Goal: Task Accomplishment & Management: Use online tool/utility

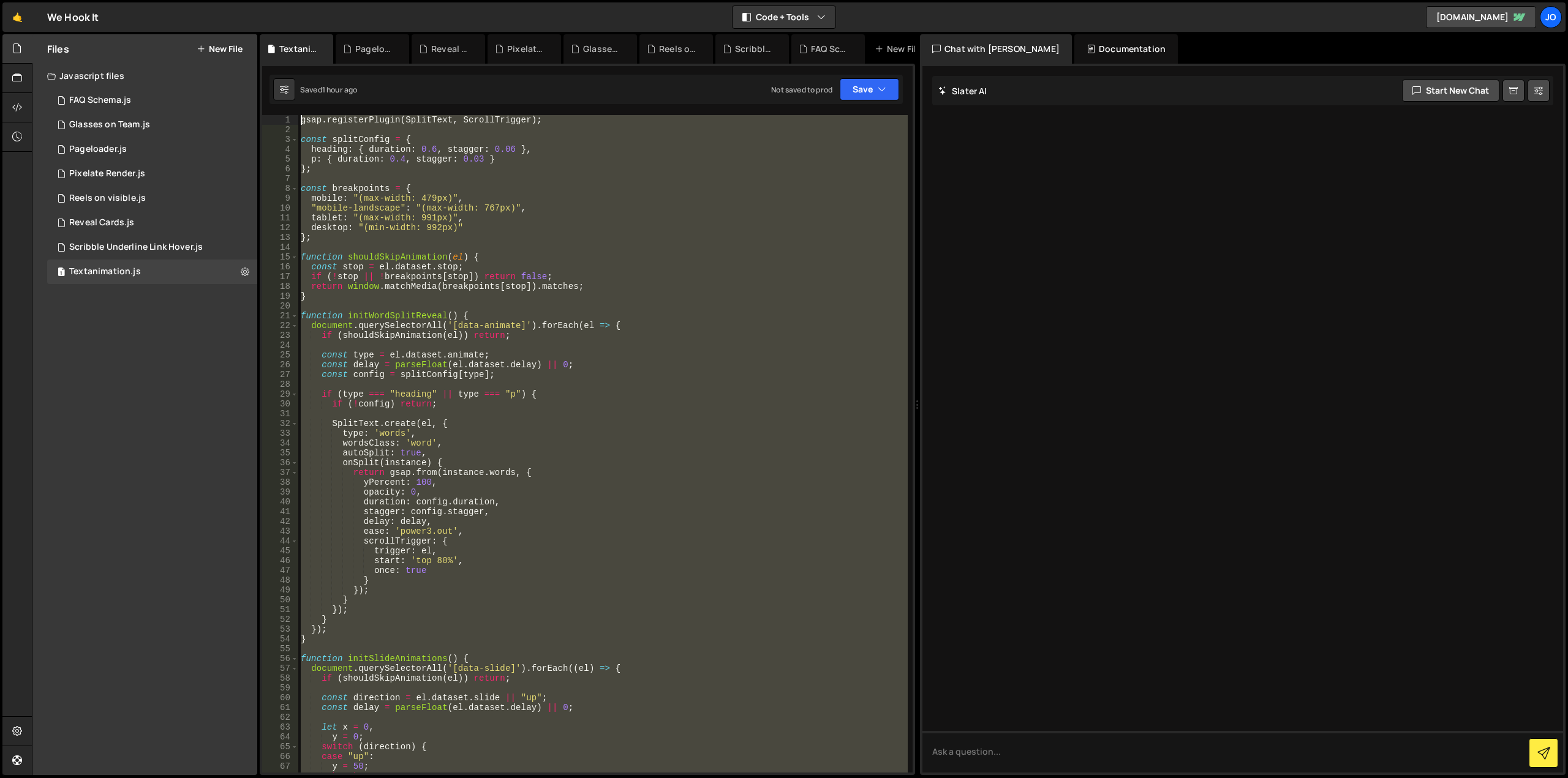
drag, startPoint x: 476, startPoint y: 549, endPoint x: 208, endPoint y: -18, distance: 627.1
click at [208, 0] on html "Projects [GEOGRAPHIC_DATA] Blog Jo Projects Your Teams Account Upgrade Logout" at bounding box center [784, 389] width 1568 height 778
type textarea "gsap.registerPlugin(SplitText, ScrollTrigger);"
click at [186, 380] on div "Files New File Javascript files 1 FAQ Schema.js 0 1 Glasses on Team.js 0 1 Page…" at bounding box center [145, 404] width 225 height 741
click at [173, 416] on div "Files New File Javascript files 1 FAQ Schema.js 0 1 Glasses on Team.js 0 1 Page…" at bounding box center [145, 404] width 225 height 741
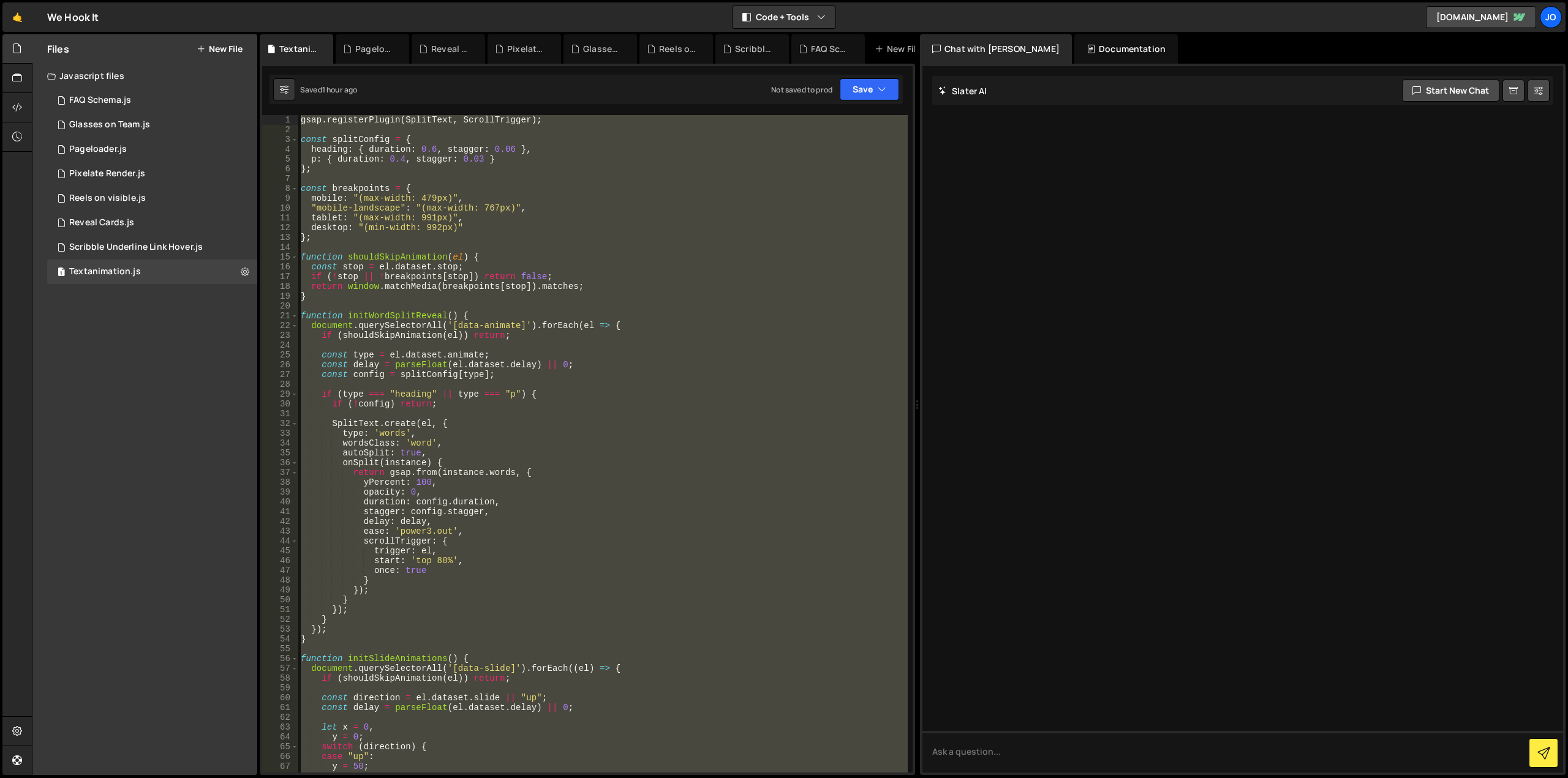
drag, startPoint x: 170, startPoint y: 415, endPoint x: 221, endPoint y: 393, distance: 55.5
click at [169, 415] on div "Files New File Javascript files 1 FAQ Schema.js 0 1 Glasses on Team.js 0 1 Page…" at bounding box center [145, 404] width 225 height 741
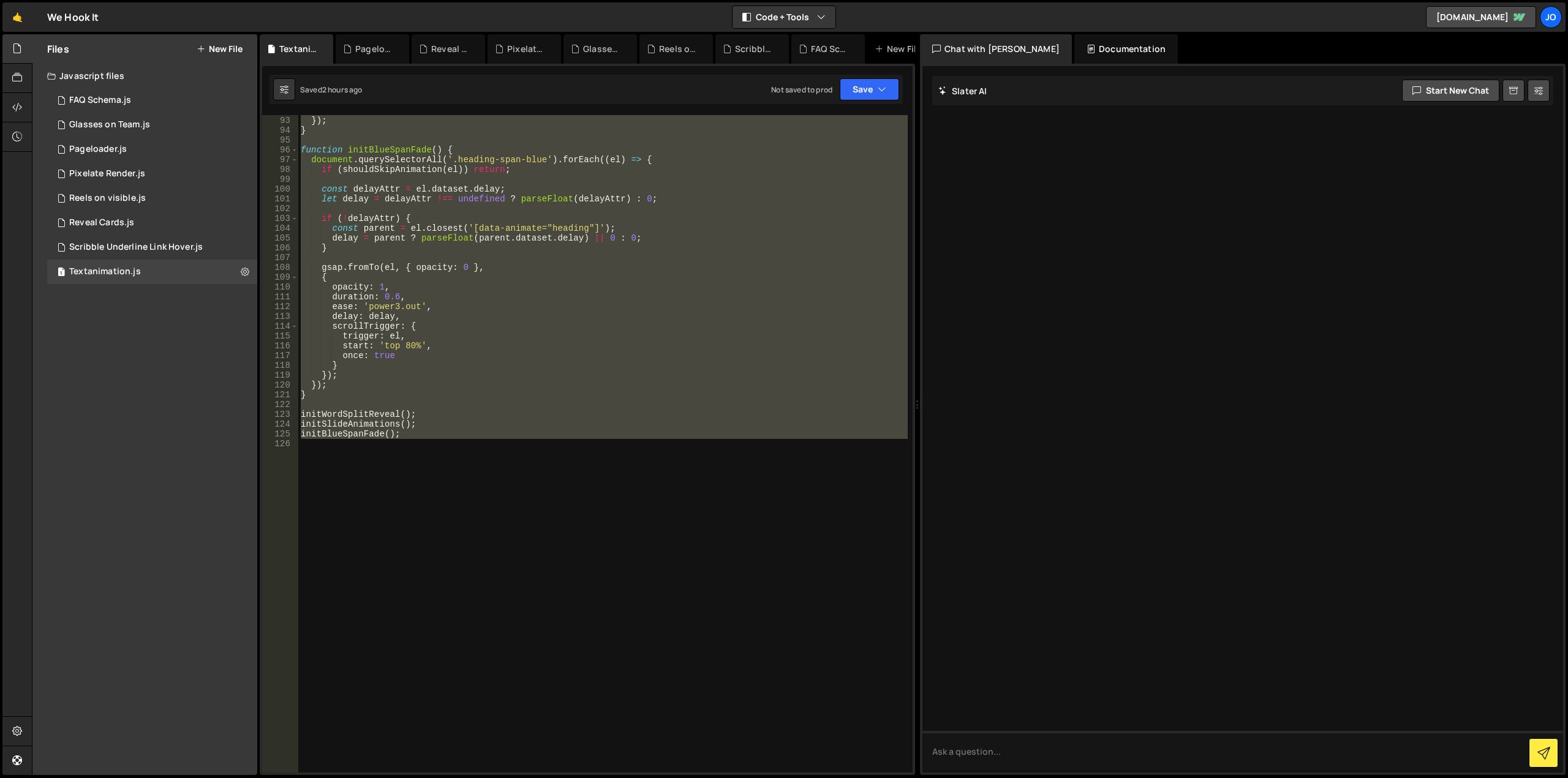
click at [517, 666] on div "}) ; }) ; } function initBlueSpanFade ( ) { document . querySelectorAll ( '.hea…" at bounding box center [602, 444] width 609 height 677
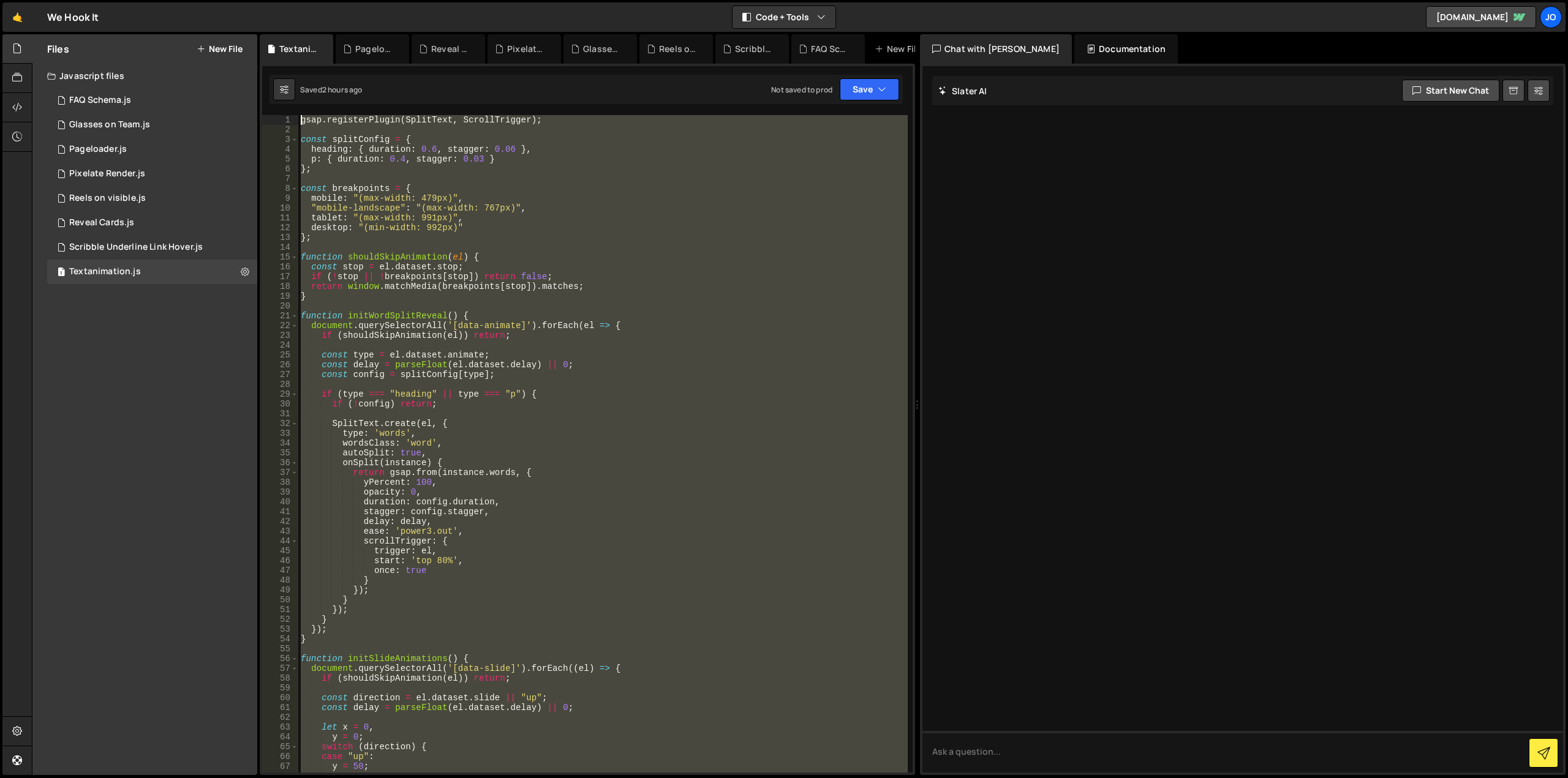
drag, startPoint x: 398, startPoint y: 406, endPoint x: 90, endPoint y: -74, distance: 570.3
click at [90, 0] on html "Projects [GEOGRAPHIC_DATA] Blog Jo Projects Your Teams Account Upgrade Logout" at bounding box center [784, 389] width 1568 height 778
type textarea "gsap.registerPlugin(SplitText, ScrollTrigger);"
paste textarea
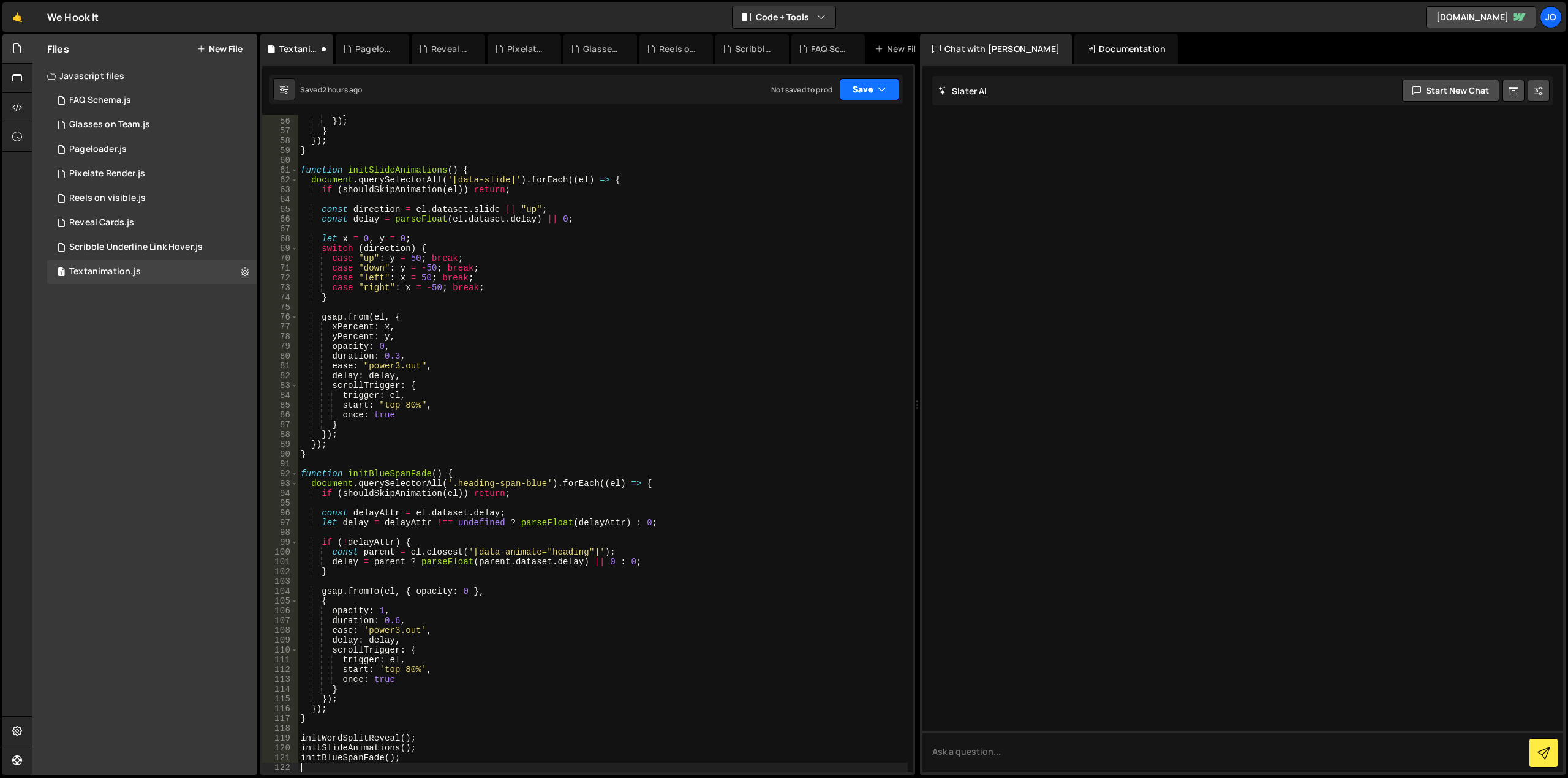
click at [878, 93] on icon "button" at bounding box center [882, 90] width 9 height 12
click at [848, 133] on div "Saved 2 hours ago" at bounding box center [828, 133] width 128 height 15
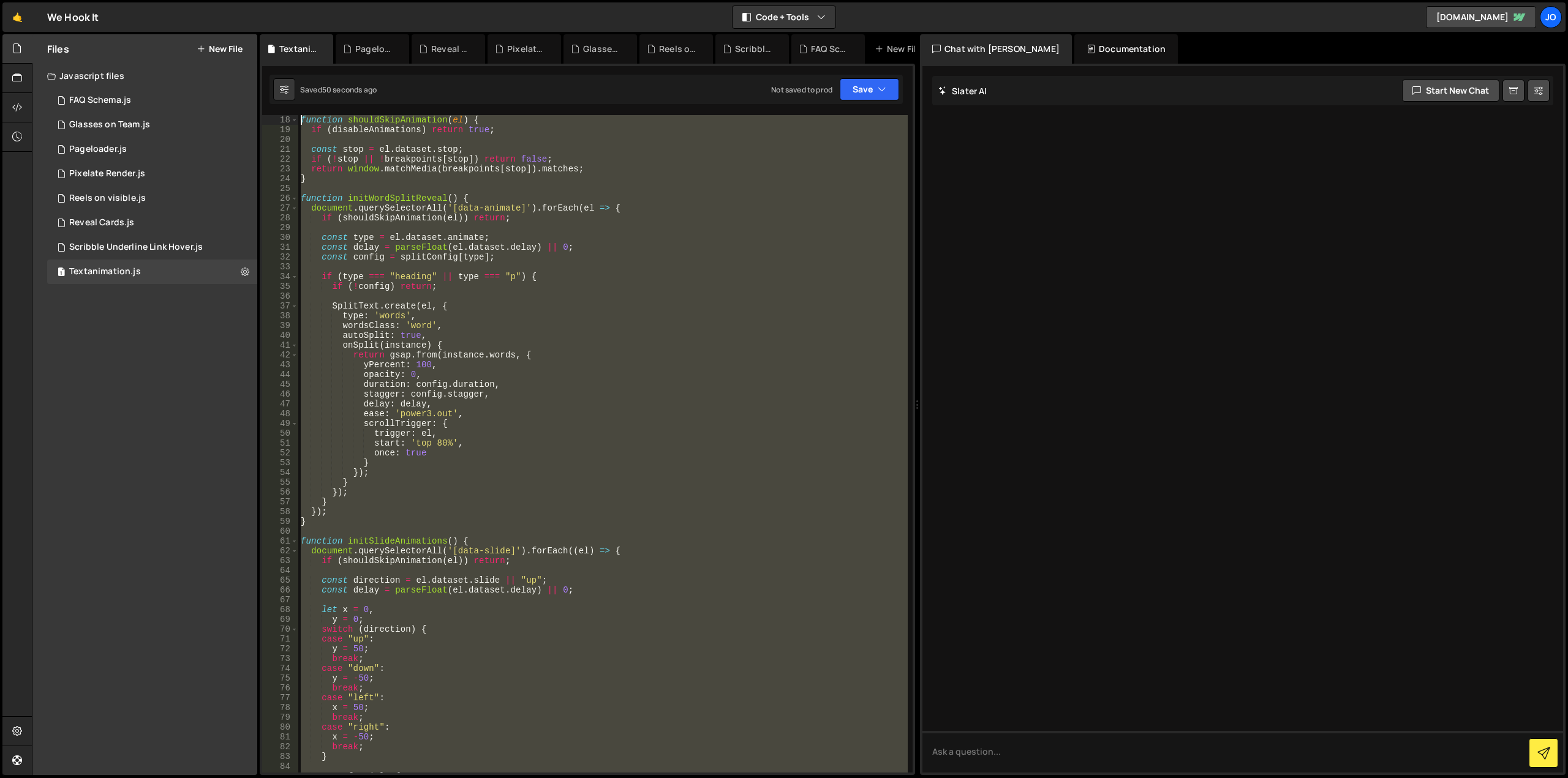
scroll to position [0, 0]
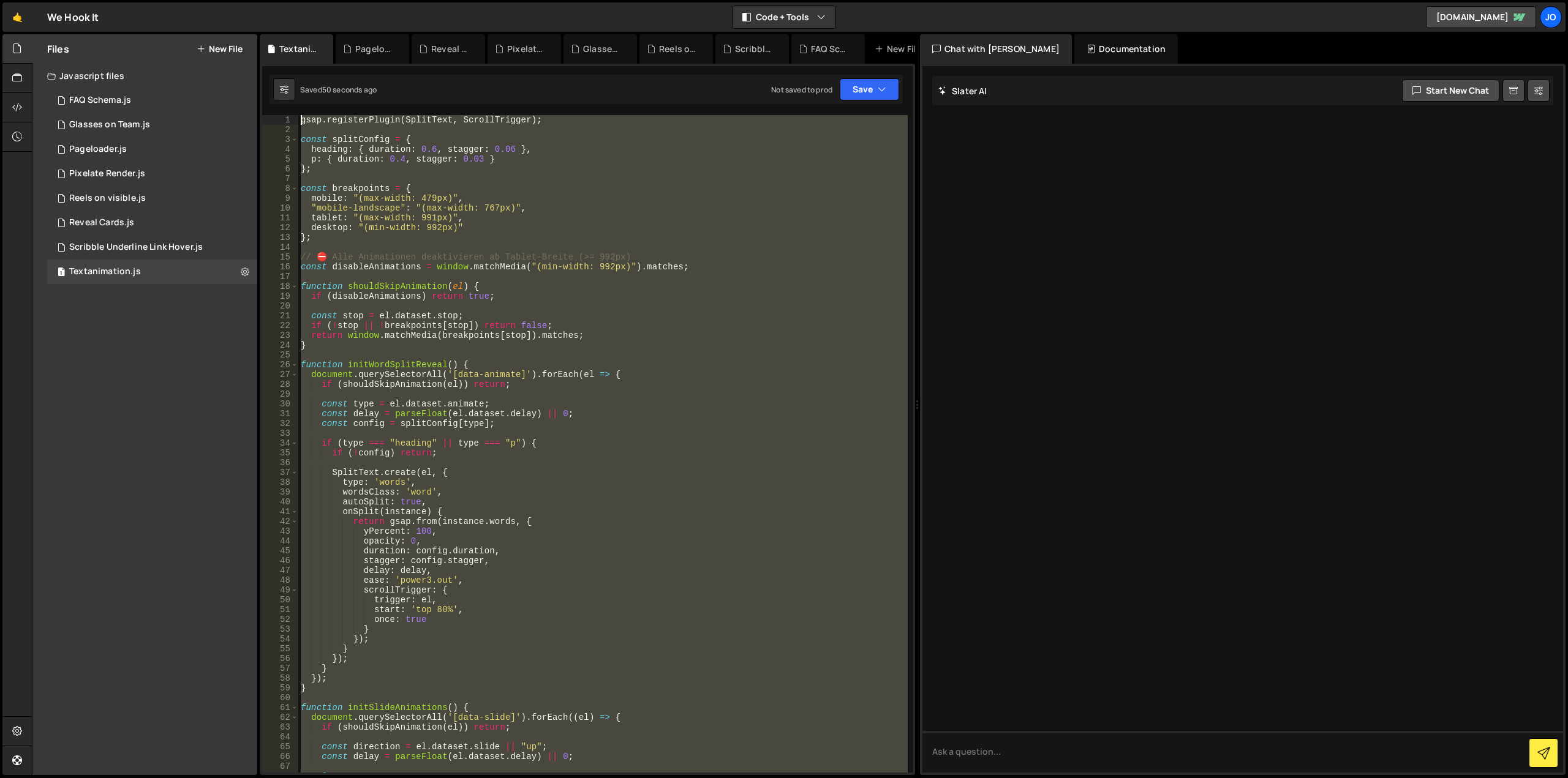
drag, startPoint x: 557, startPoint y: 542, endPoint x: 53, endPoint y: -74, distance: 795.9
click at [53, 0] on html "Projects [GEOGRAPHIC_DATA] Blog Jo Projects Your Teams Account Upgrade Logout" at bounding box center [784, 389] width 1568 height 778
type textarea "gsap.registerPlugin(SplitText, ScrollTrigger);"
paste textarea
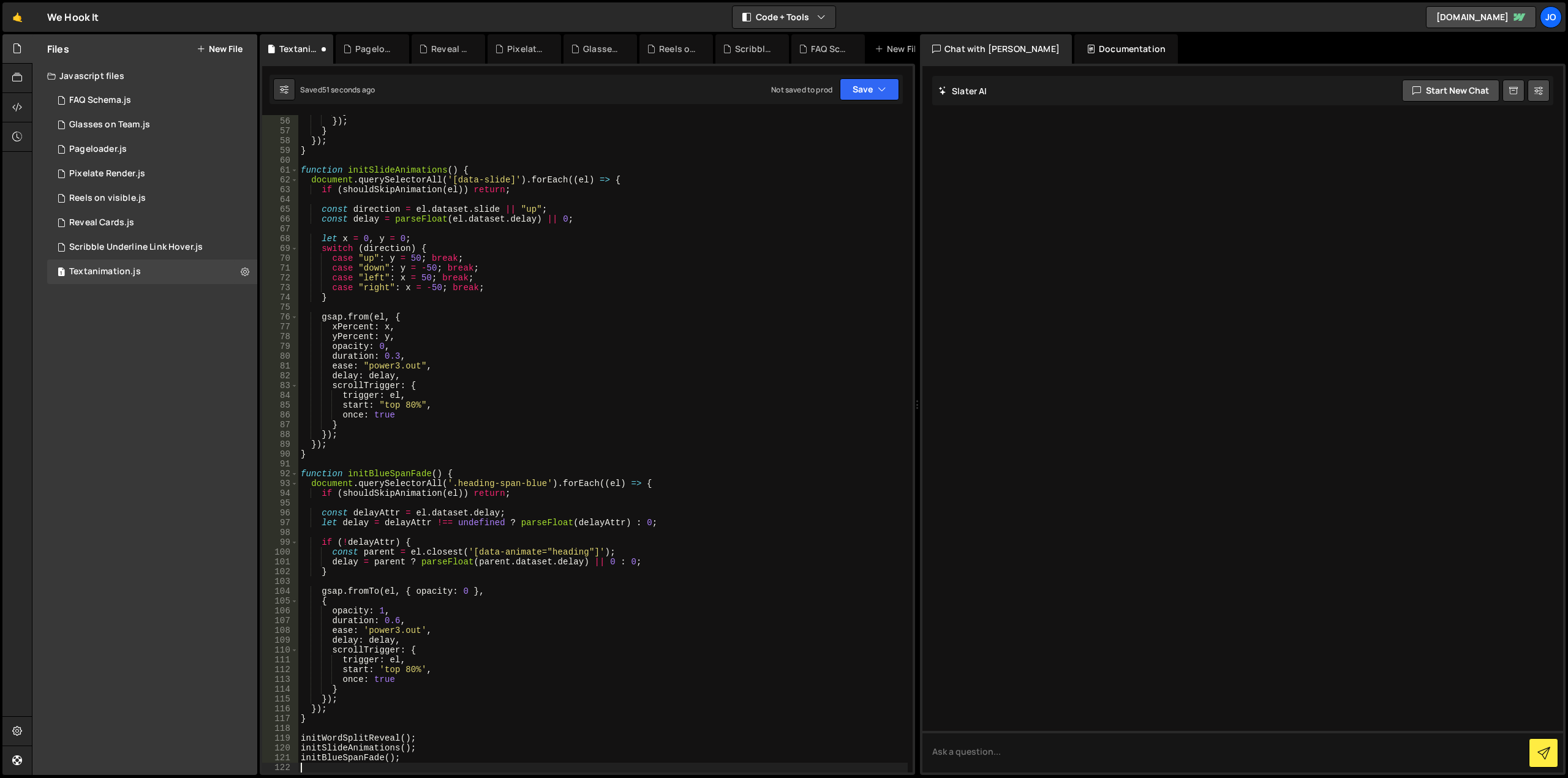
click at [857, 76] on div "Saved 51 seconds ago Not saved to prod Upgrade to Edit Save Save to Staging S S…" at bounding box center [586, 90] width 633 height 29
click at [863, 100] on div "Saved 52 seconds ago Not saved to prod Upgrade to Edit Save Save to Staging S S…" at bounding box center [586, 90] width 633 height 29
click at [861, 92] on button "Save" at bounding box center [869, 89] width 60 height 22
click at [851, 122] on div "Save to Staging S" at bounding box center [828, 119] width 128 height 12
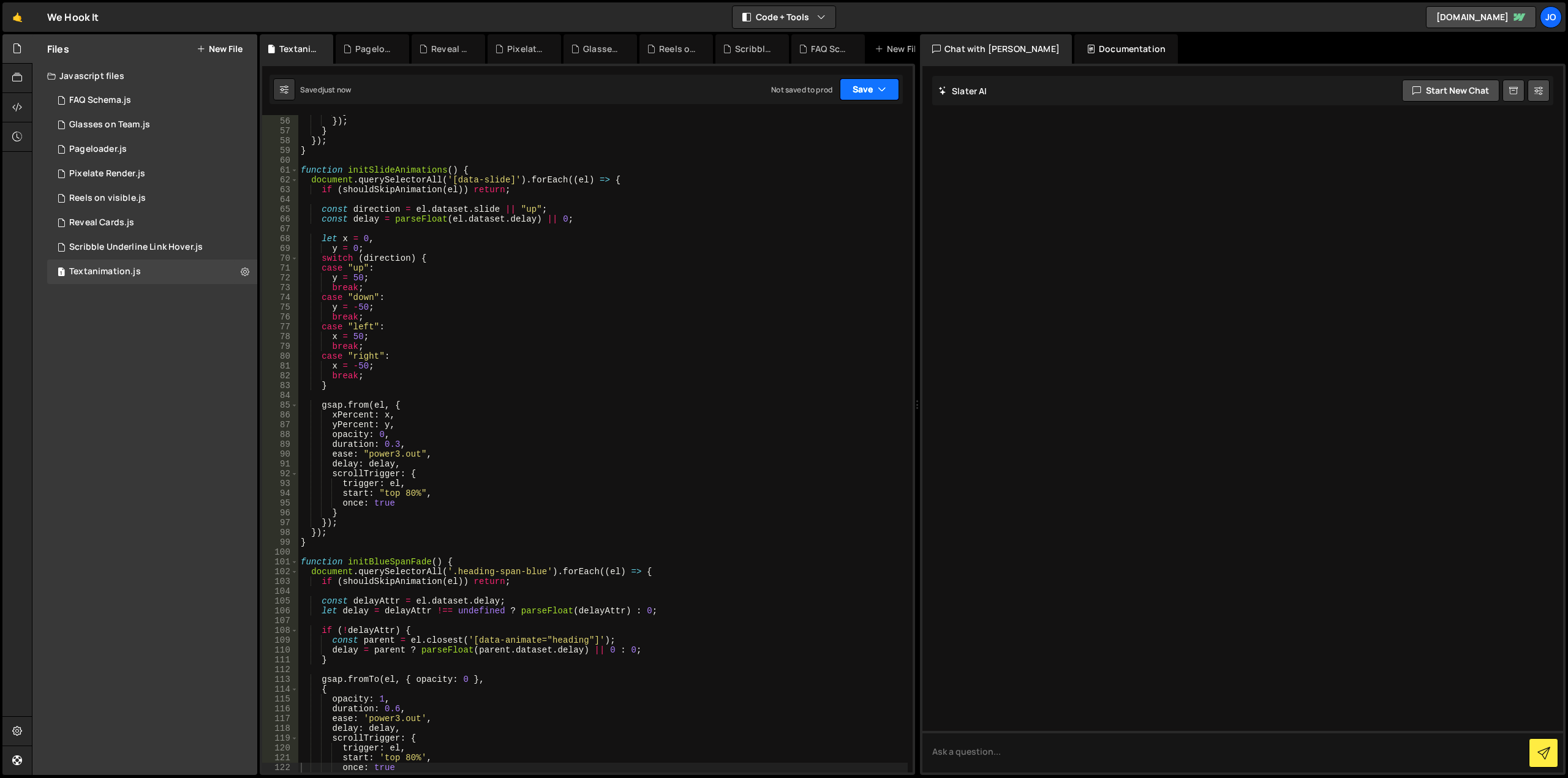
click at [863, 89] on button "Save" at bounding box center [869, 89] width 60 height 22
click at [841, 154] on div "Save to Production S" at bounding box center [828, 159] width 128 height 12
click at [127, 247] on div "Scribble Underline Link Hover.js" at bounding box center [136, 247] width 134 height 11
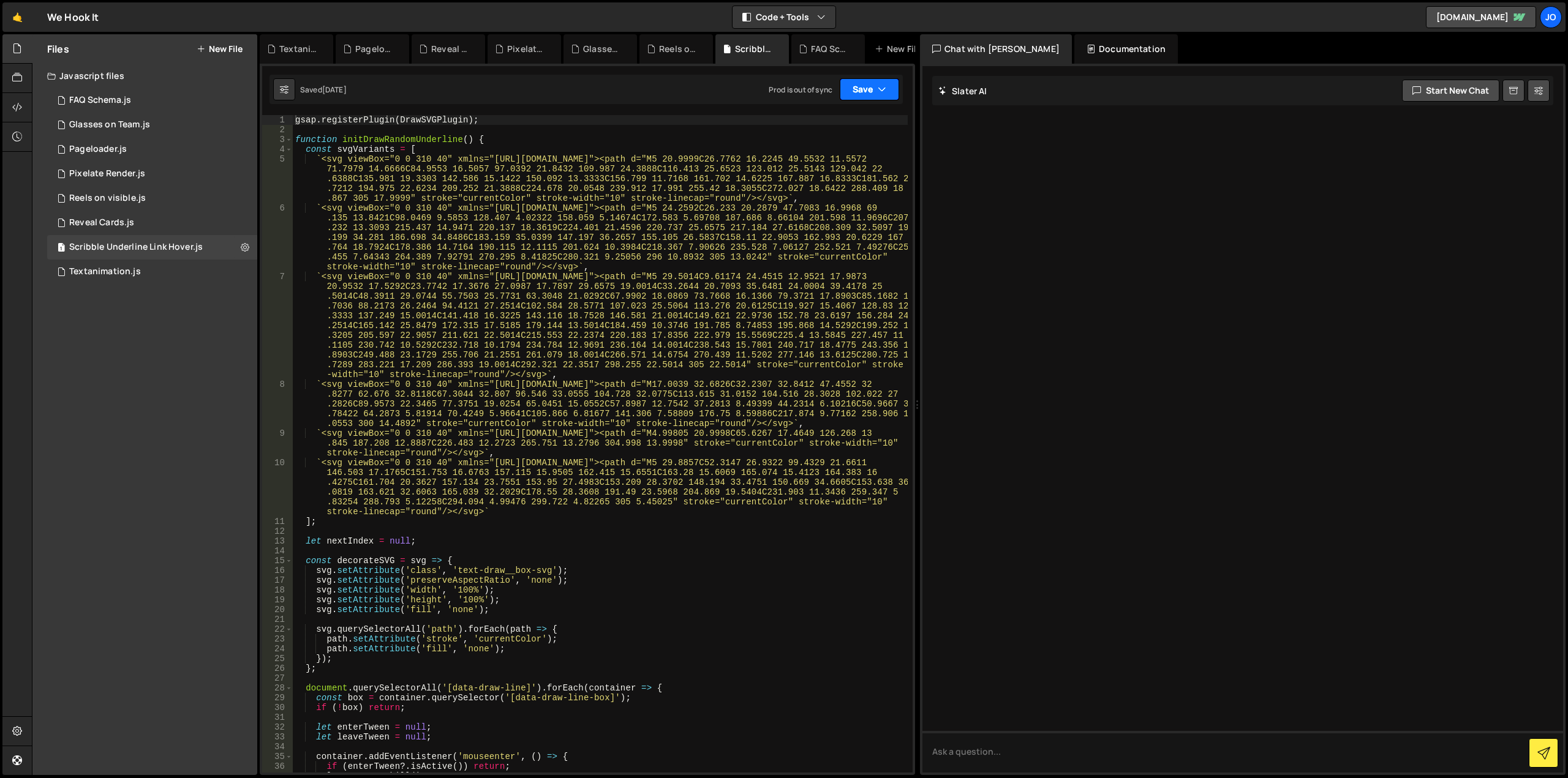
click at [863, 94] on button "Save" at bounding box center [869, 89] width 60 height 22
click at [847, 156] on div "Save to Production S" at bounding box center [828, 159] width 128 height 12
click at [138, 223] on div "1 Reveal Cards.js 0" at bounding box center [152, 223] width 210 height 25
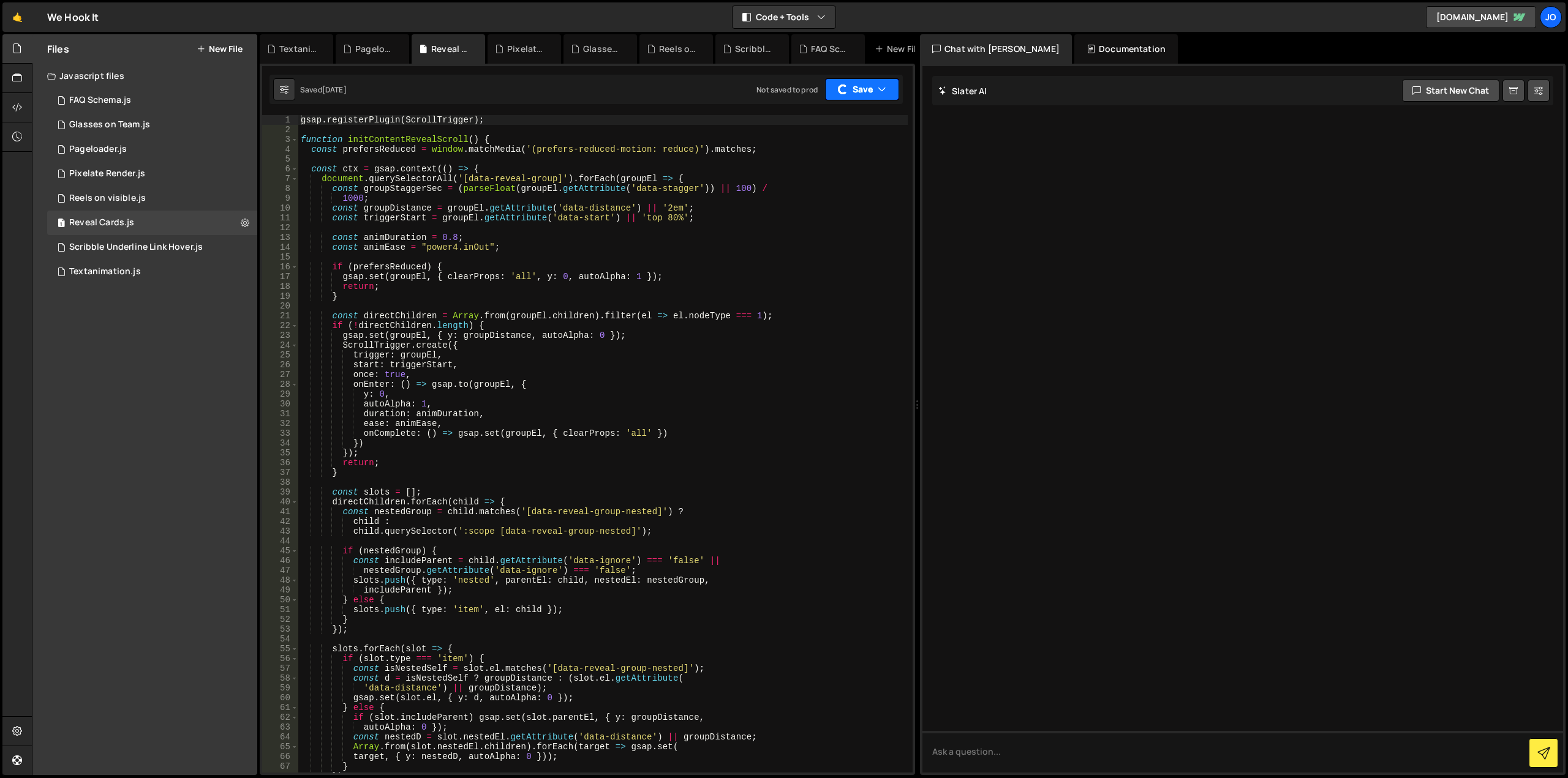
click at [867, 90] on button "Save" at bounding box center [862, 89] width 74 height 22
click at [842, 150] on button "Save to Production S Not saved to prod" at bounding box center [828, 167] width 147 height 40
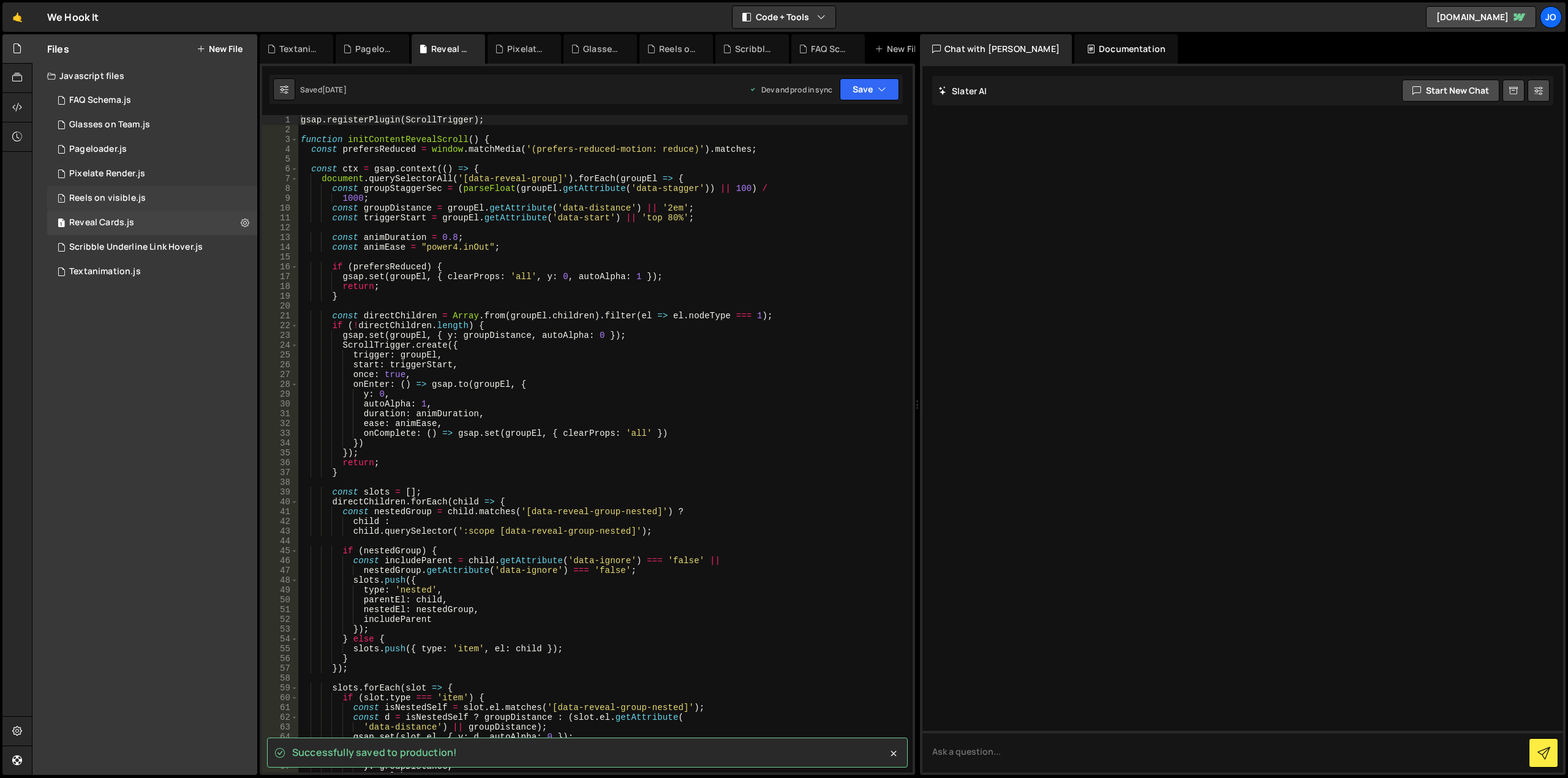
click at [147, 203] on div "1 Reels on visible.js 0" at bounding box center [152, 198] width 210 height 25
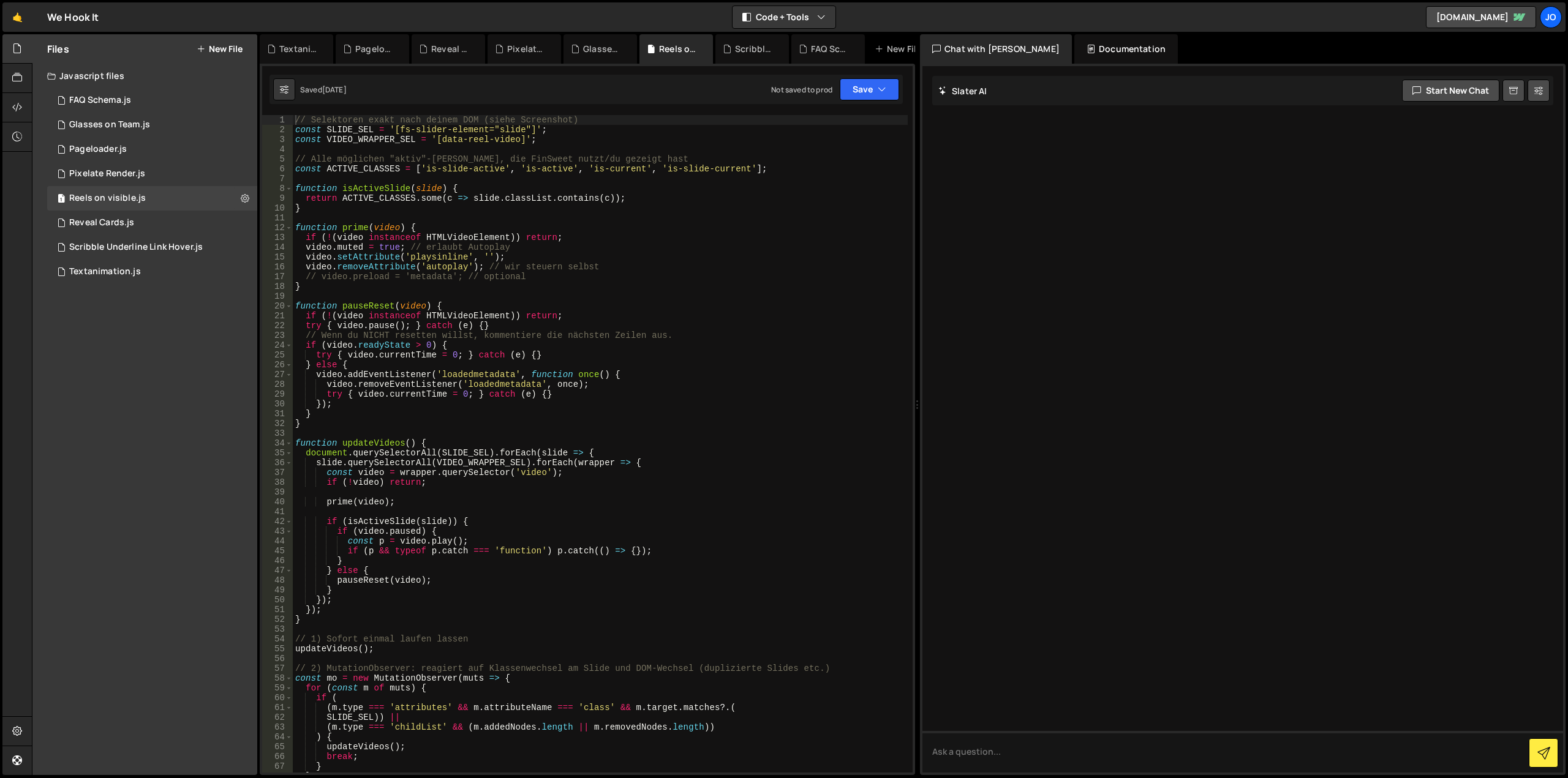
click at [839, 92] on div "Not saved to prod Upgrade to Edit Save Save to Staging S Saved [DATE] Save to P…" at bounding box center [834, 89] width 128 height 22
click at [860, 96] on button "Save" at bounding box center [869, 89] width 60 height 22
click at [847, 165] on div "Not saved to prod" at bounding box center [828, 172] width 128 height 15
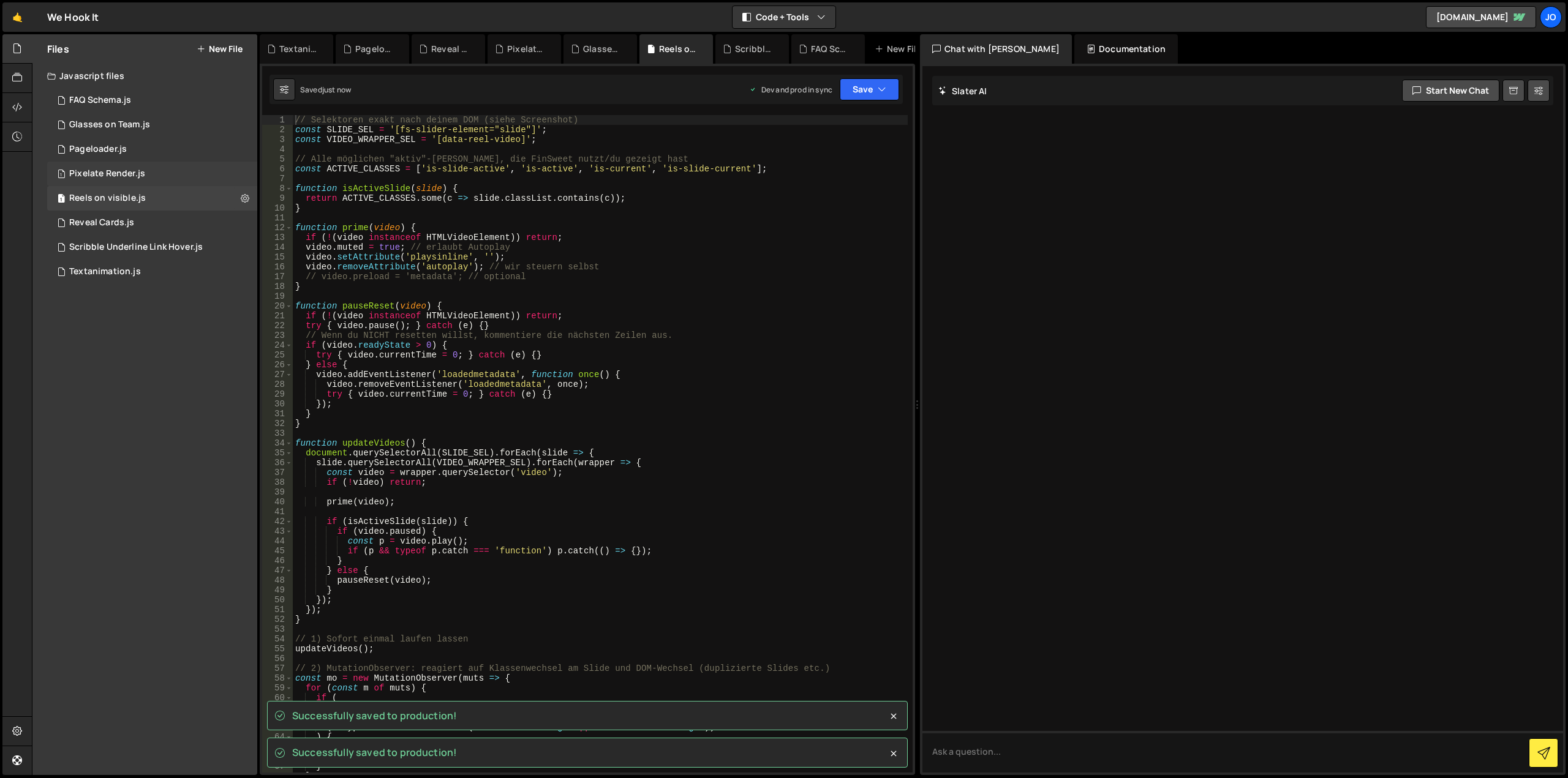
click at [130, 170] on div "Pixelate Render.js" at bounding box center [108, 174] width 76 height 11
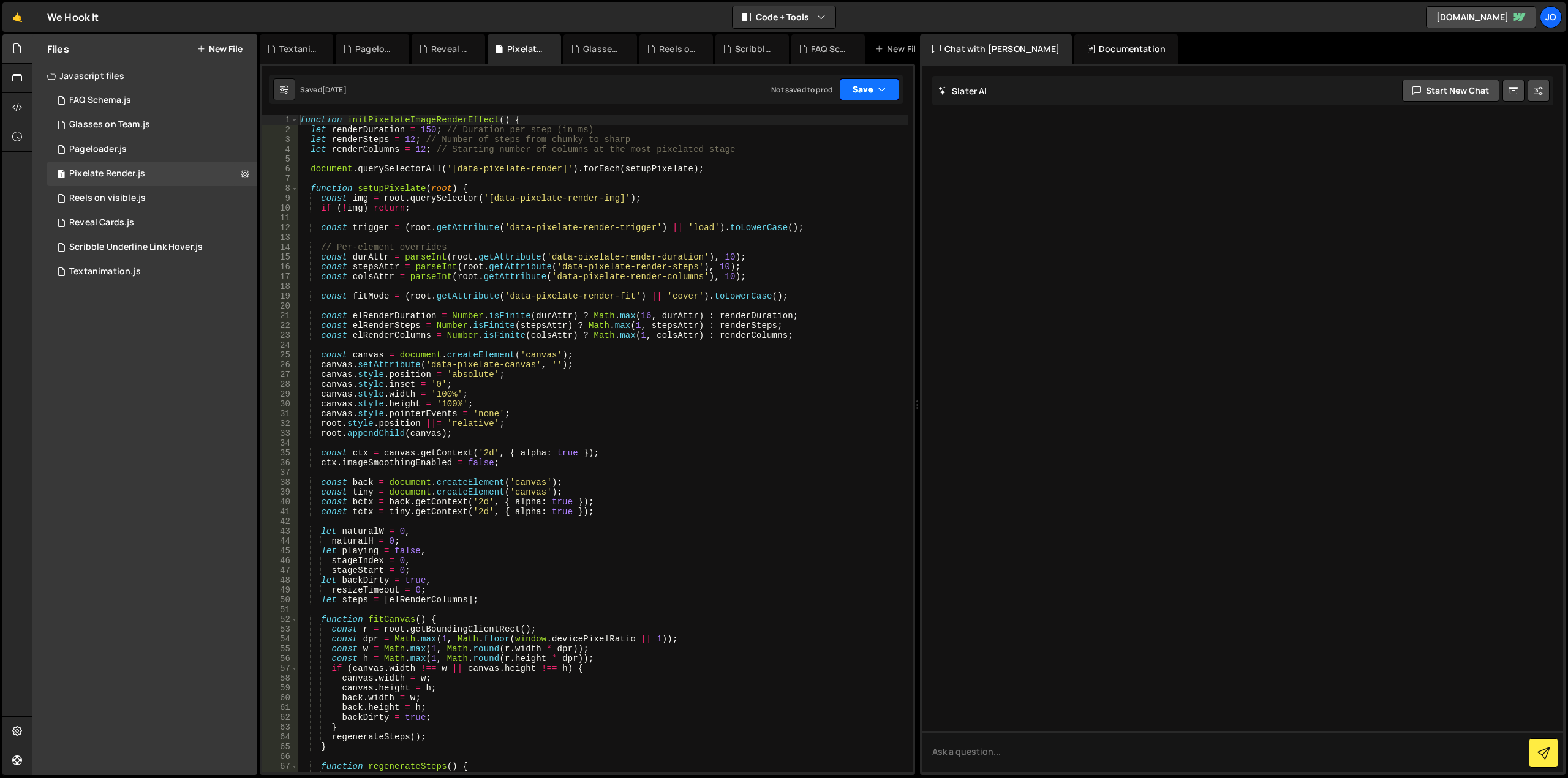
click at [860, 96] on button "Save" at bounding box center [869, 89] width 60 height 22
click at [844, 171] on div "Not saved to prod" at bounding box center [828, 172] width 128 height 15
click at [126, 146] on div "1 Pageloader.js 0" at bounding box center [152, 149] width 210 height 25
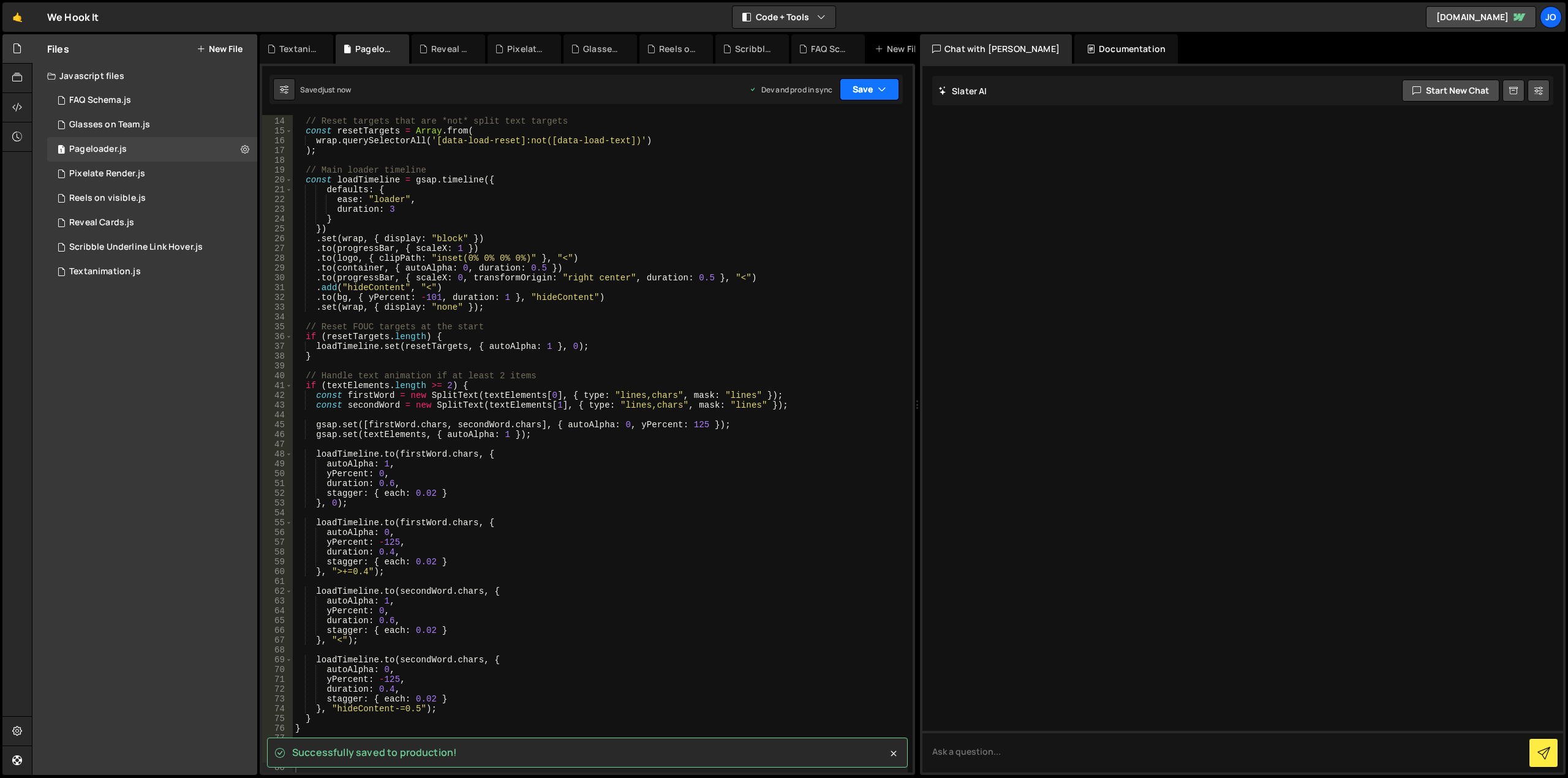
click at [865, 92] on button "Save" at bounding box center [869, 89] width 60 height 22
click at [857, 152] on button "Save to Production S Saved just now" at bounding box center [828, 167] width 147 height 40
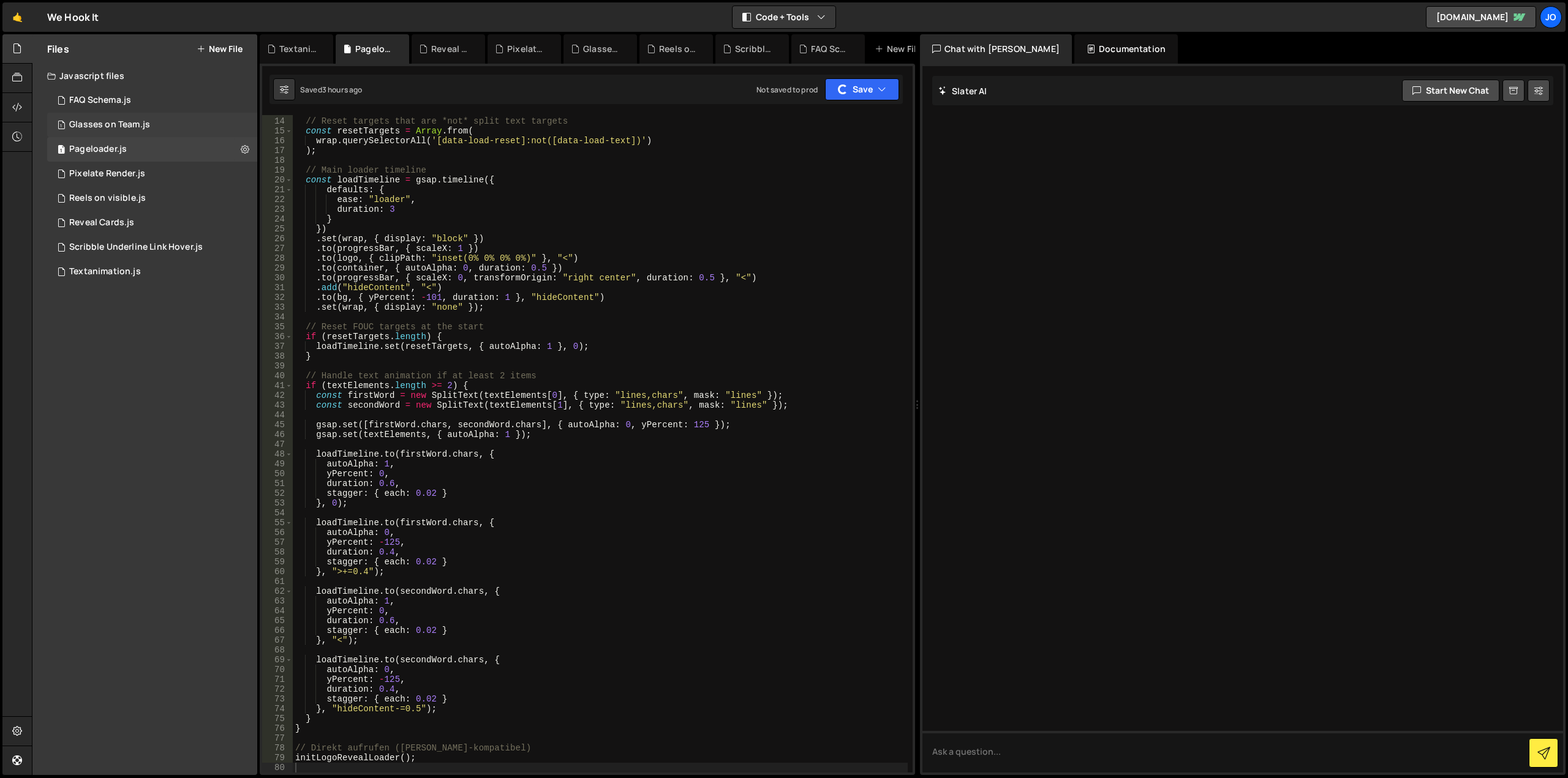
click at [150, 128] on div "1 Glasses on Team.js 0" at bounding box center [152, 125] width 210 height 25
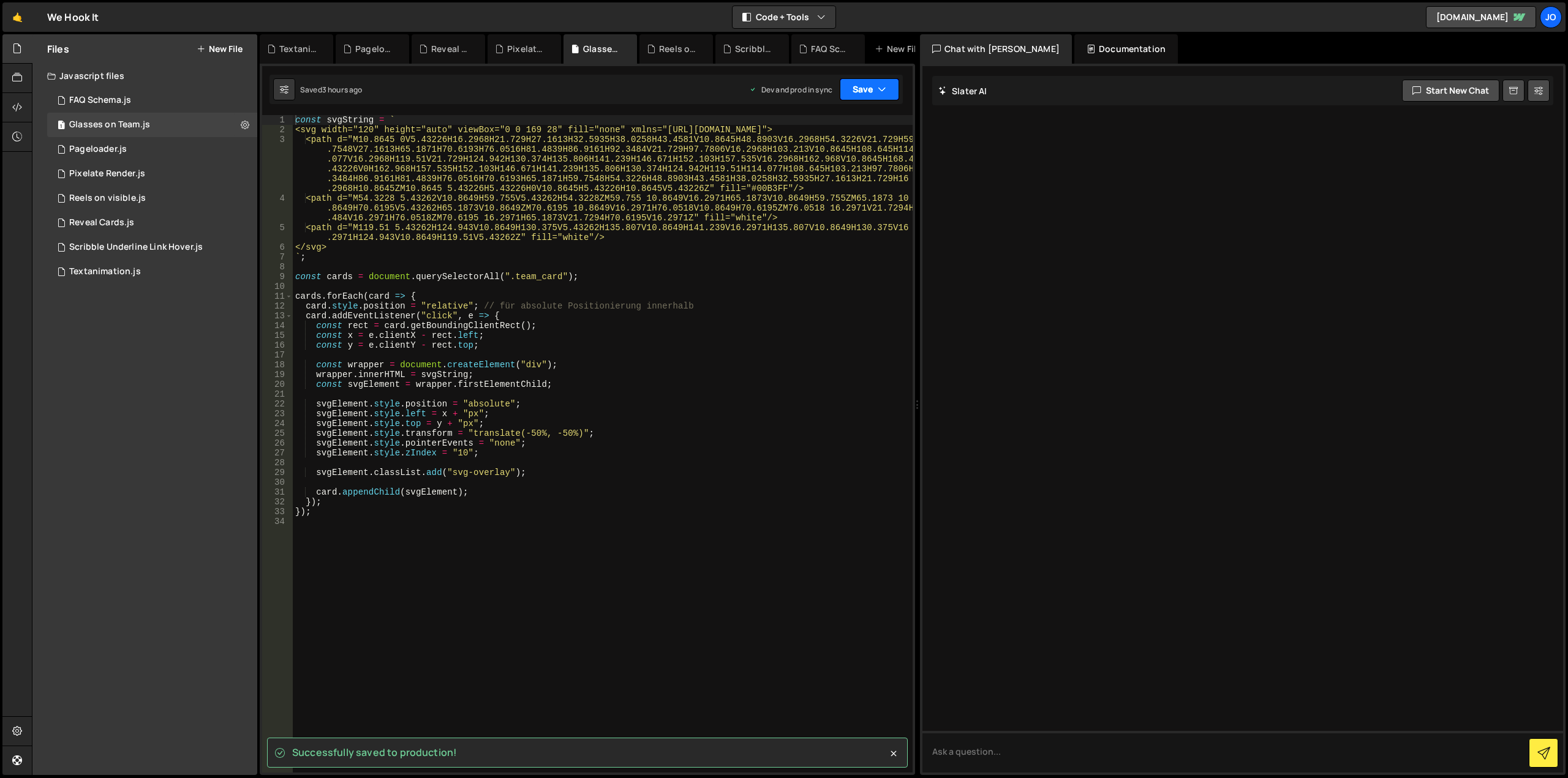
click at [857, 89] on button "Save" at bounding box center [869, 89] width 60 height 22
click at [847, 164] on div "Save to Production S" at bounding box center [828, 159] width 128 height 12
click at [160, 99] on div "1 FAQ Schema.js 0" at bounding box center [152, 100] width 210 height 25
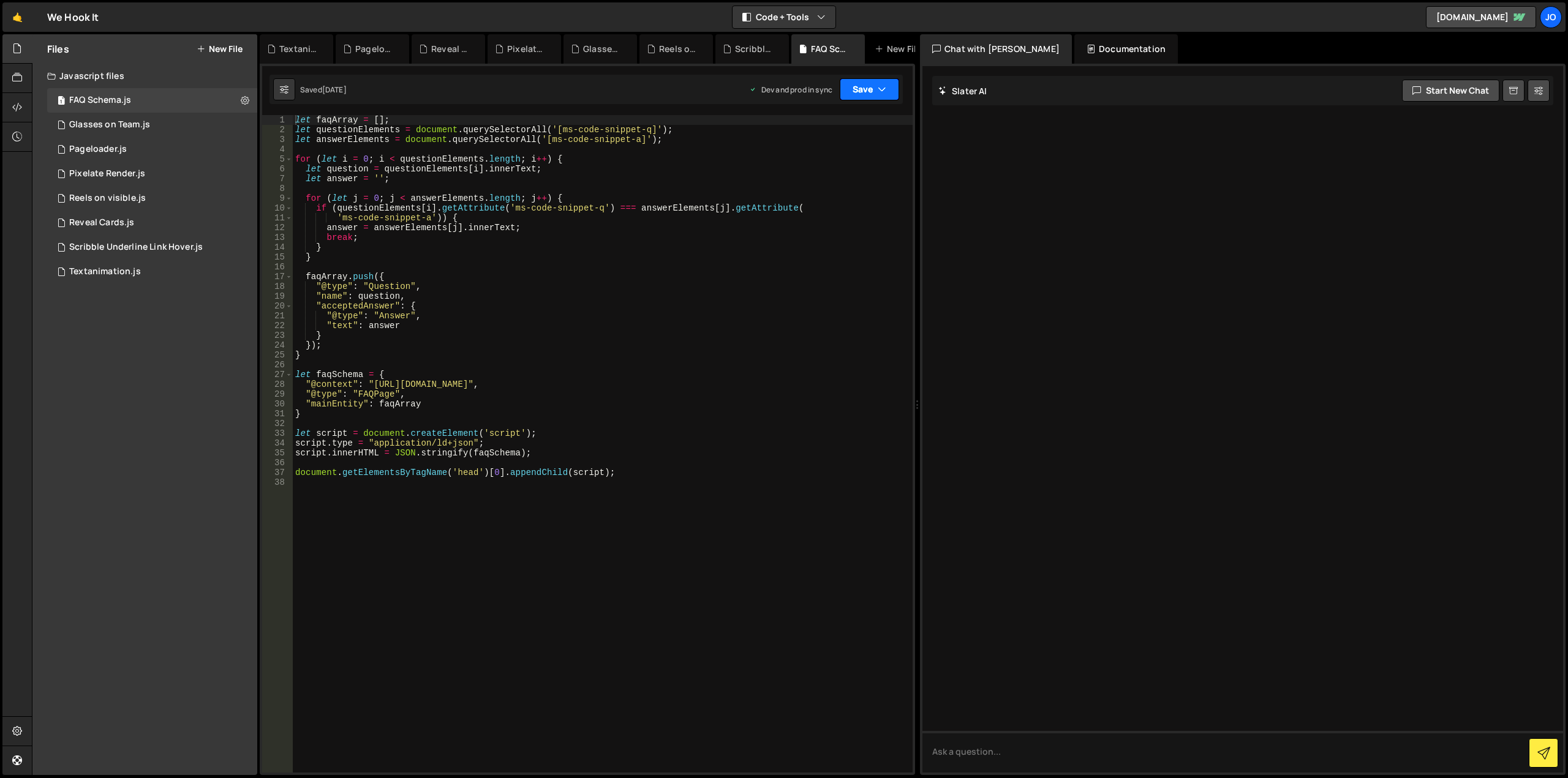
click at [859, 91] on button "Save" at bounding box center [869, 89] width 60 height 22
click at [843, 163] on div "Save to Production S" at bounding box center [828, 159] width 128 height 12
click at [130, 80] on div "Javascript files" at bounding box center [145, 76] width 225 height 25
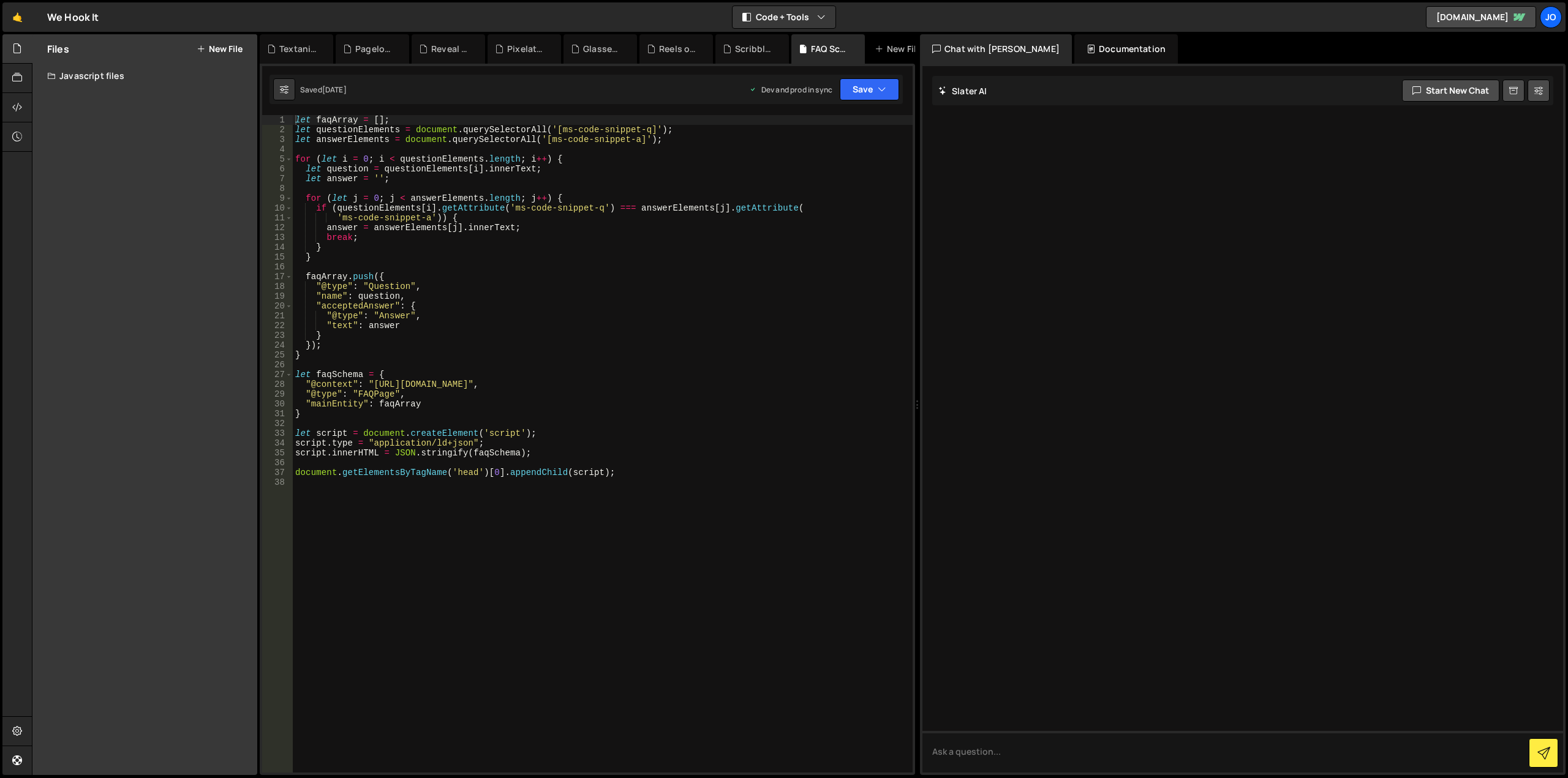
click at [143, 76] on div "Javascript files" at bounding box center [145, 76] width 225 height 25
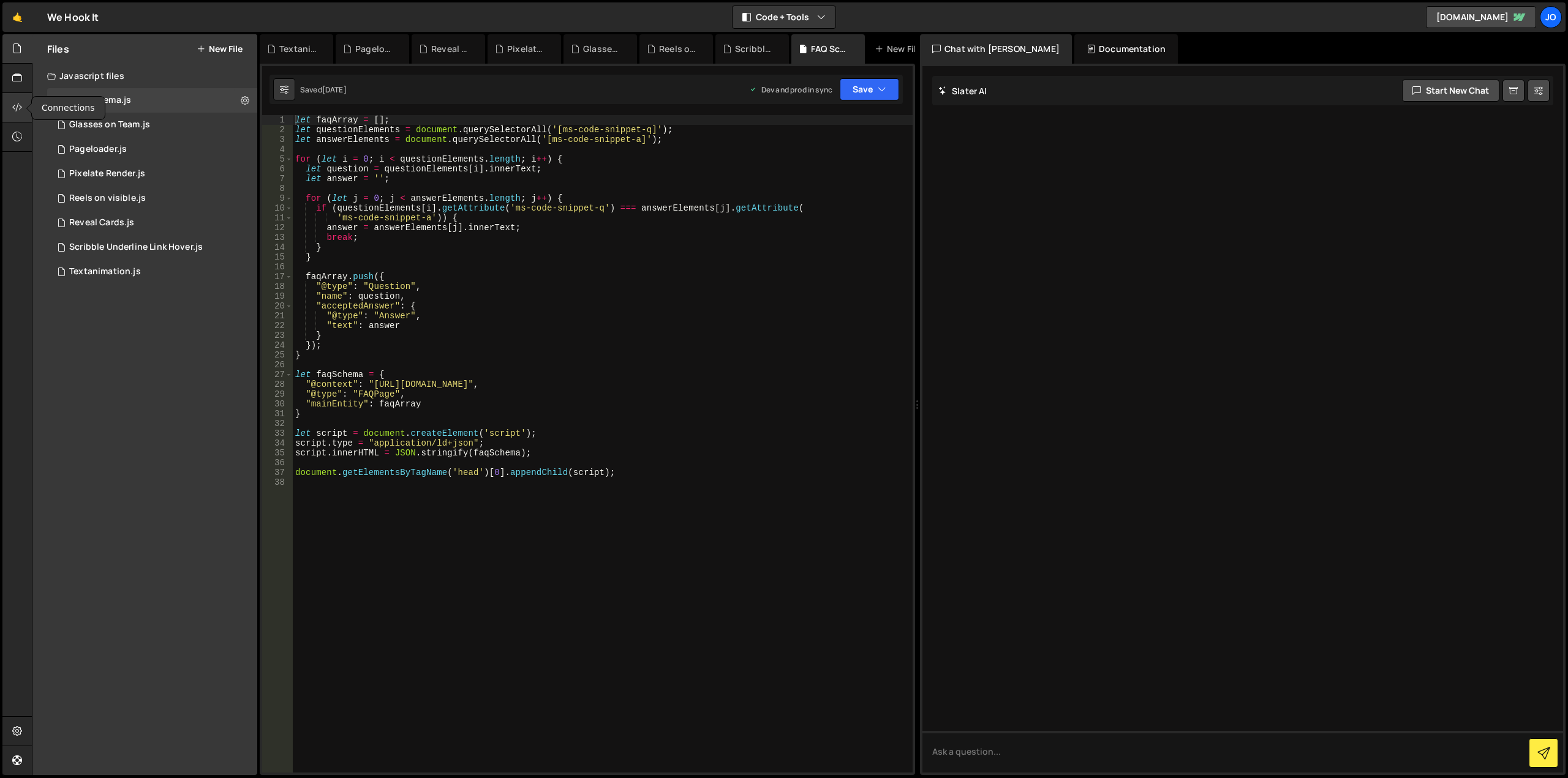
click at [18, 112] on icon at bounding box center [17, 107] width 10 height 13
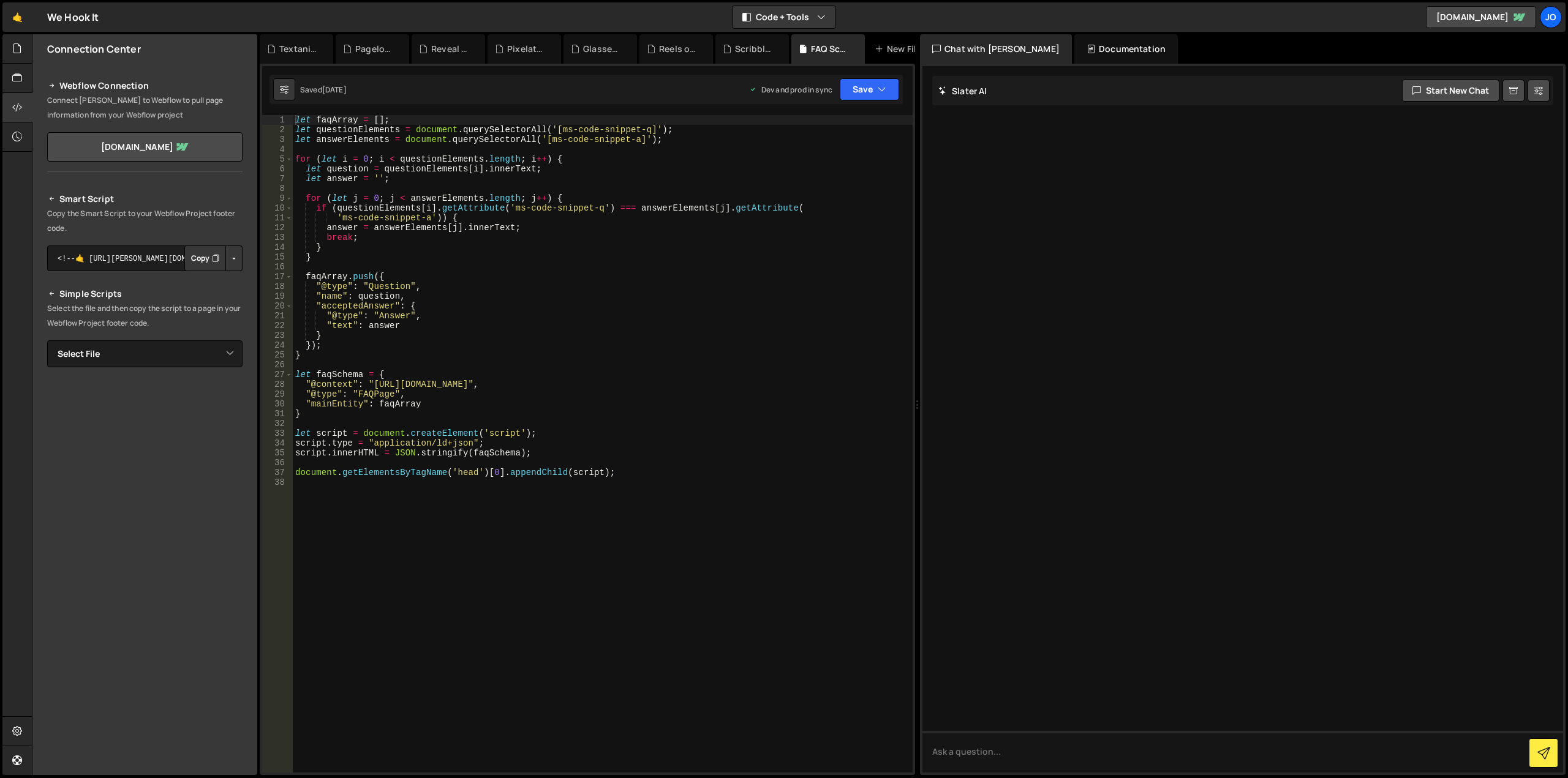
click at [231, 259] on button "Button group with nested dropdown" at bounding box center [234, 258] width 17 height 25
click at [210, 298] on link "Copy Production Script" at bounding box center [182, 299] width 120 height 17
click at [204, 262] on button "Copy" at bounding box center [205, 258] width 41 height 25
click at [234, 266] on button "Button group with nested dropdown" at bounding box center [234, 258] width 17 height 25
click at [197, 302] on link "Copy Production Script" at bounding box center [182, 299] width 120 height 17
